Goal: Communication & Community: Answer question/provide support

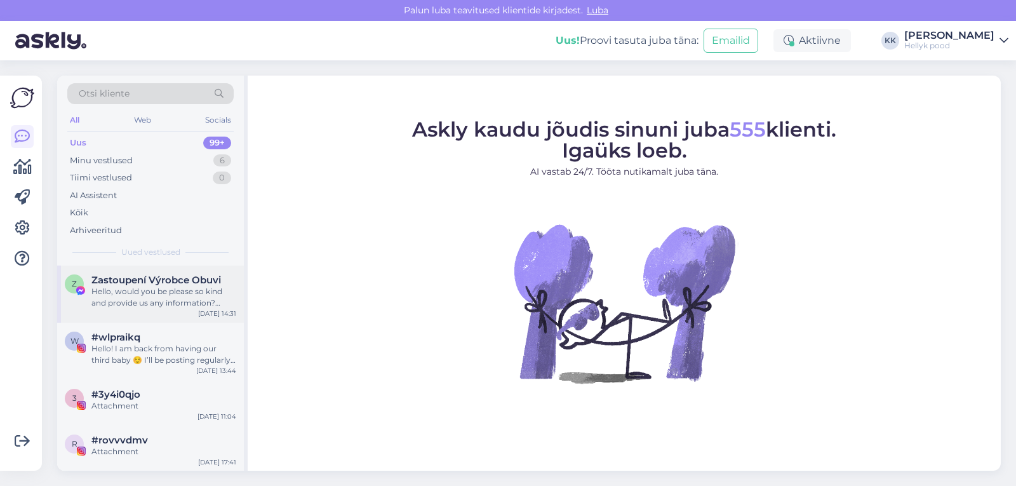
click at [147, 289] on div "Hello, would you be please so kind and provide us any information? Thank you!" at bounding box center [163, 297] width 145 height 23
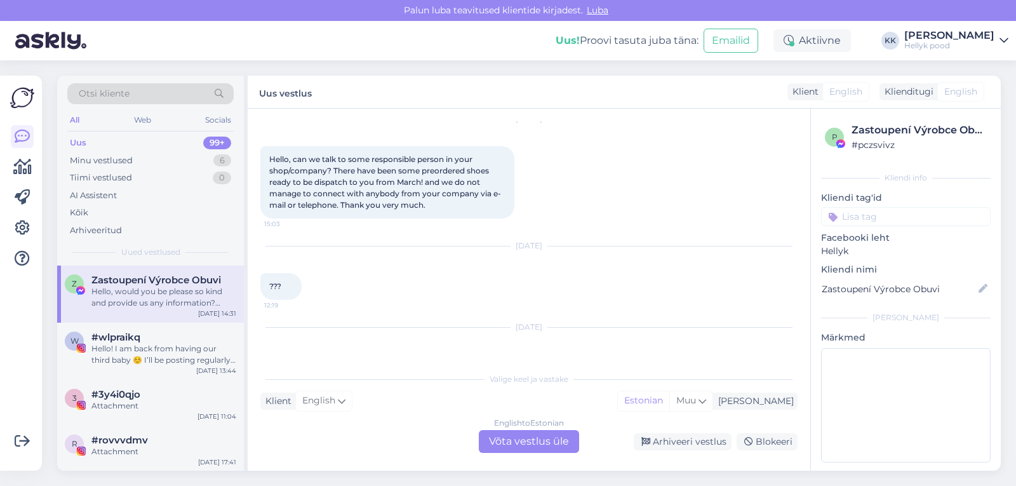
scroll to position [95, 0]
